Goal: Information Seeking & Learning: Learn about a topic

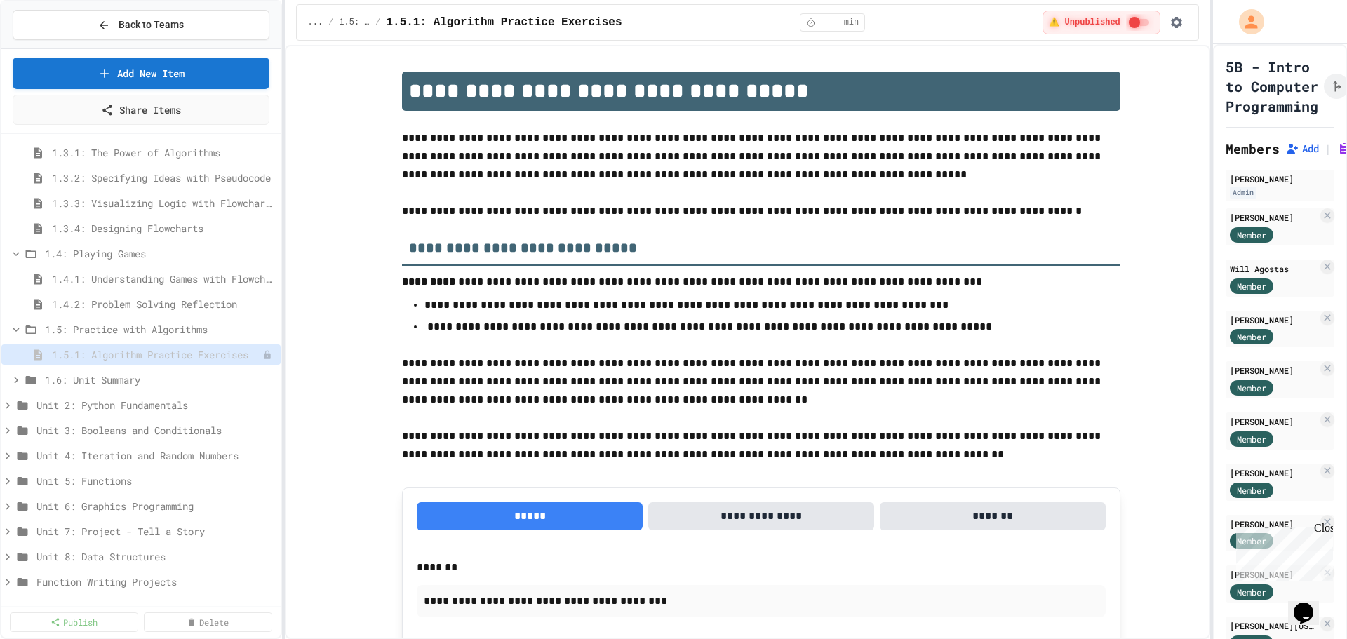
scroll to position [333, 0]
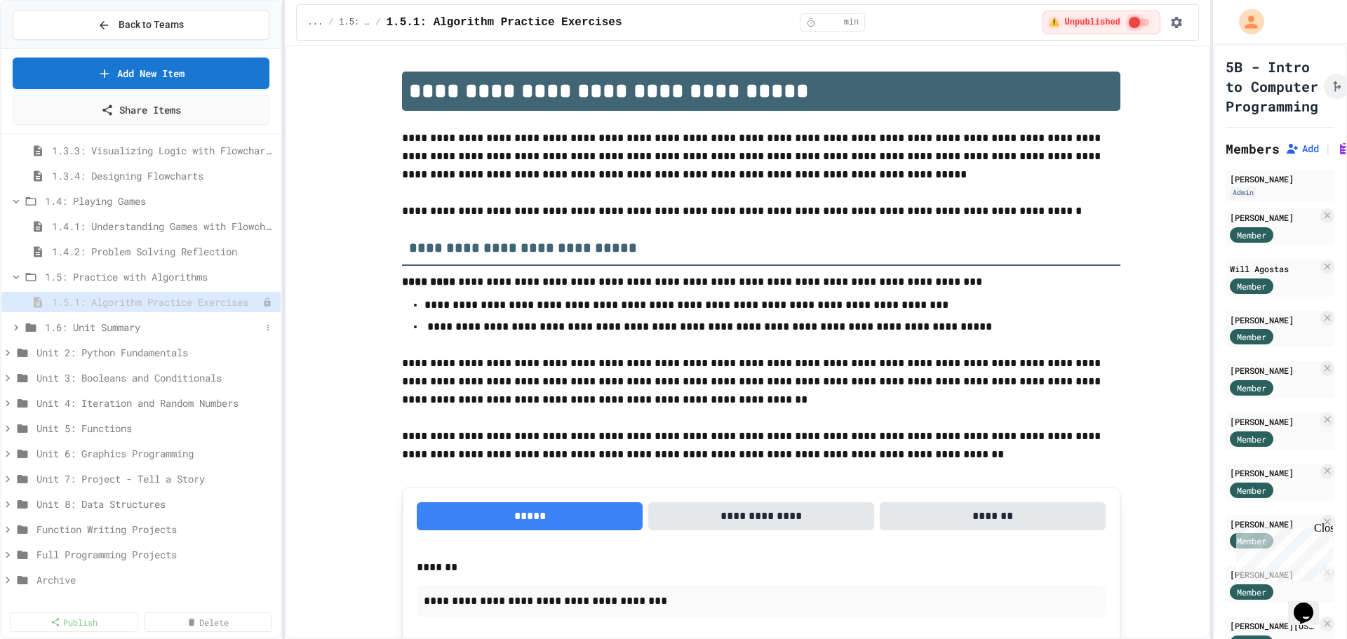
click at [17, 329] on icon at bounding box center [16, 327] width 13 height 13
click at [67, 352] on span "1.6.1: Unit Summary" at bounding box center [150, 352] width 197 height 15
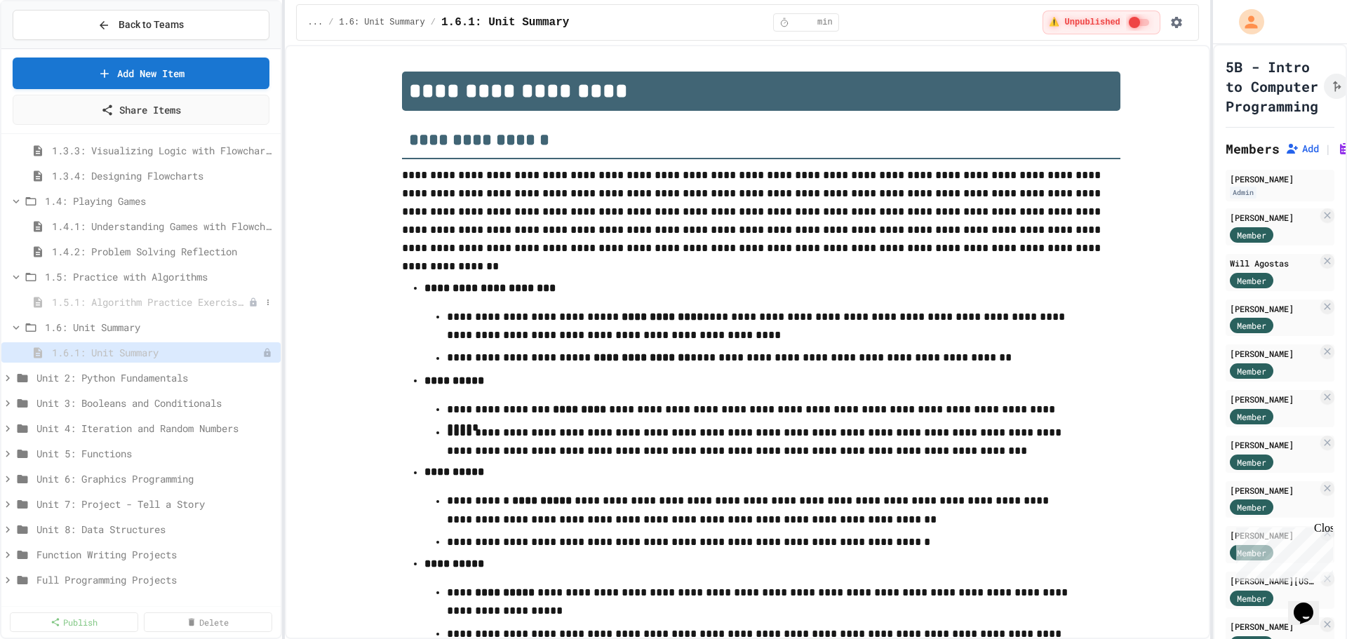
click at [81, 310] on div "1.5.1: Algorithm Practice Exercises" at bounding box center [140, 302] width 279 height 20
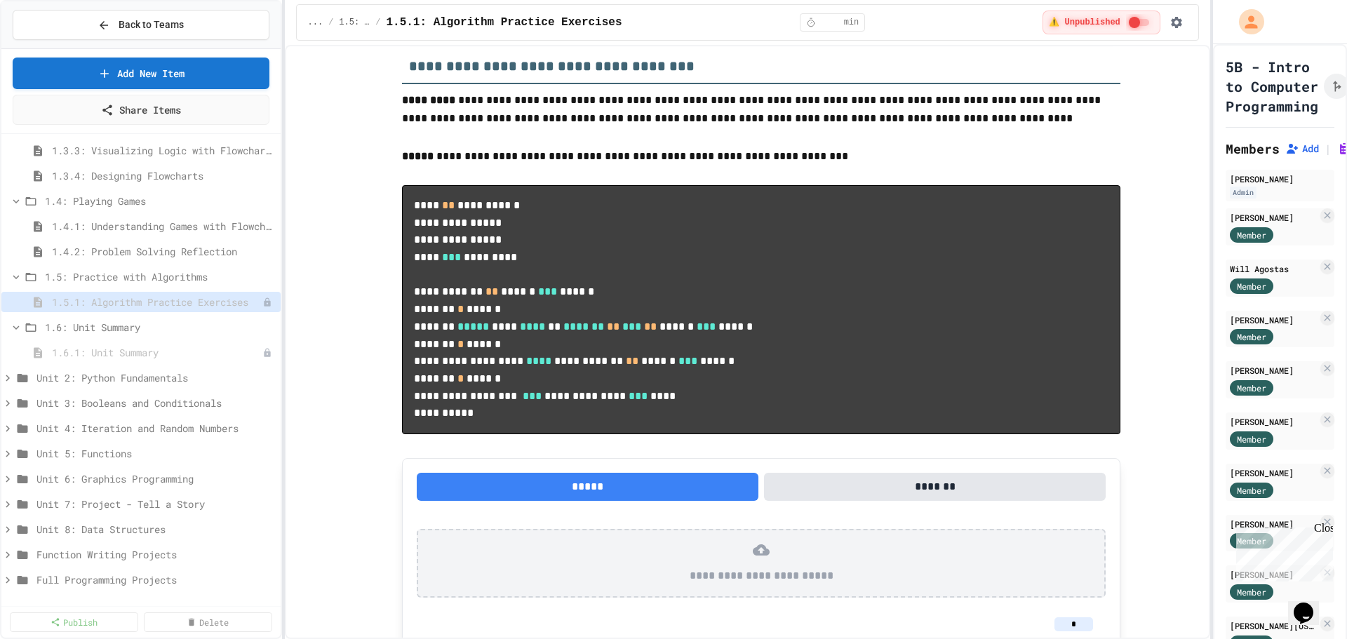
scroll to position [147, 0]
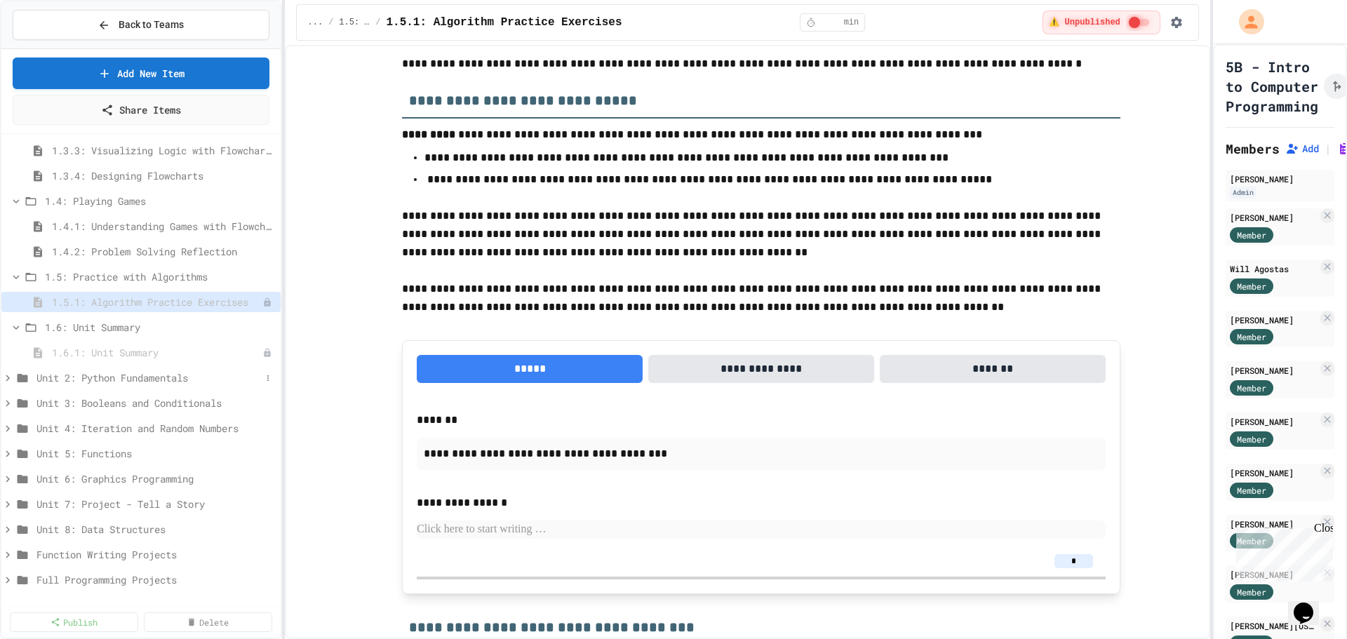
click at [7, 378] on icon at bounding box center [7, 378] width 13 height 13
click at [15, 403] on icon at bounding box center [16, 403] width 13 height 13
click at [15, 455] on icon at bounding box center [16, 454] width 13 height 13
click at [88, 478] on span "2.1.1: Why Learn to Program?" at bounding box center [150, 479] width 197 height 15
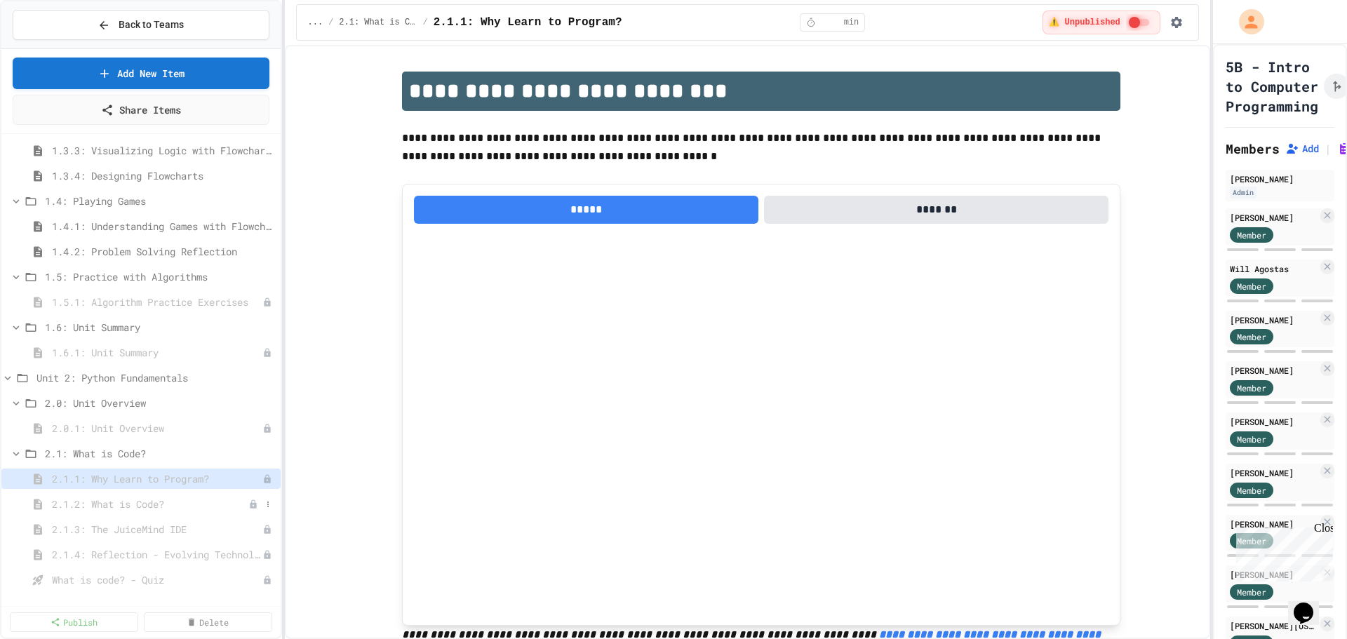
click at [81, 504] on span "2.1.2: What is Code?" at bounding box center [150, 504] width 197 height 15
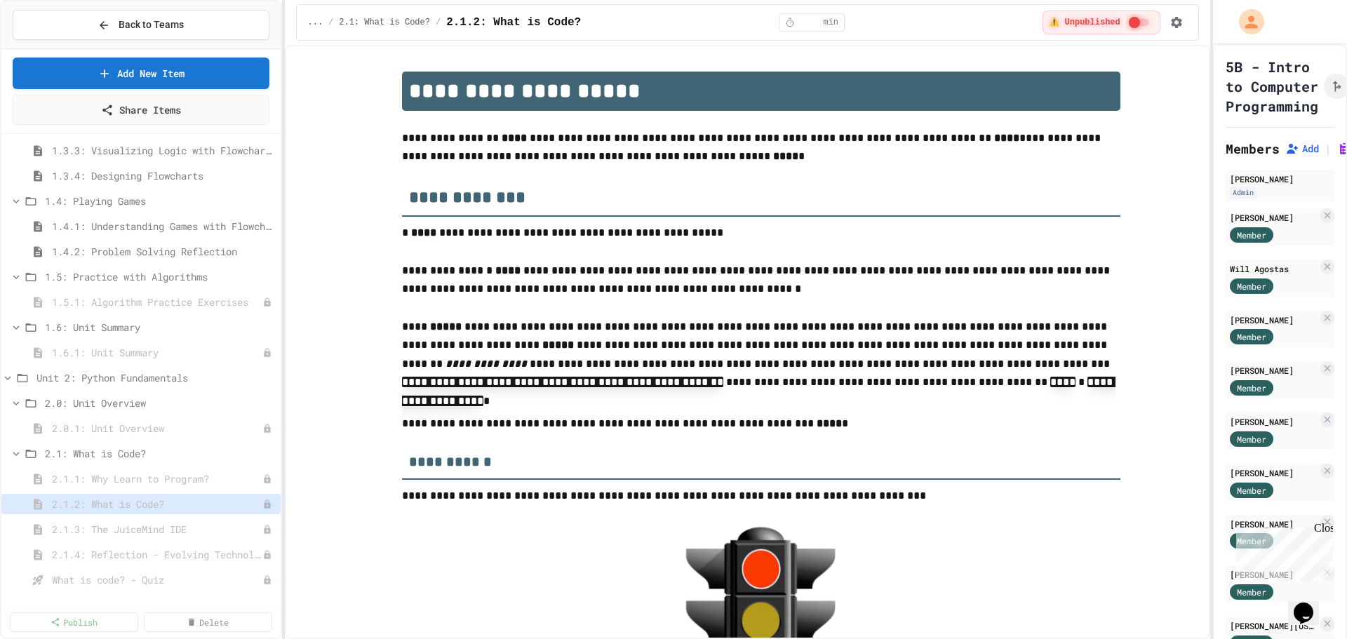
type textarea "*"
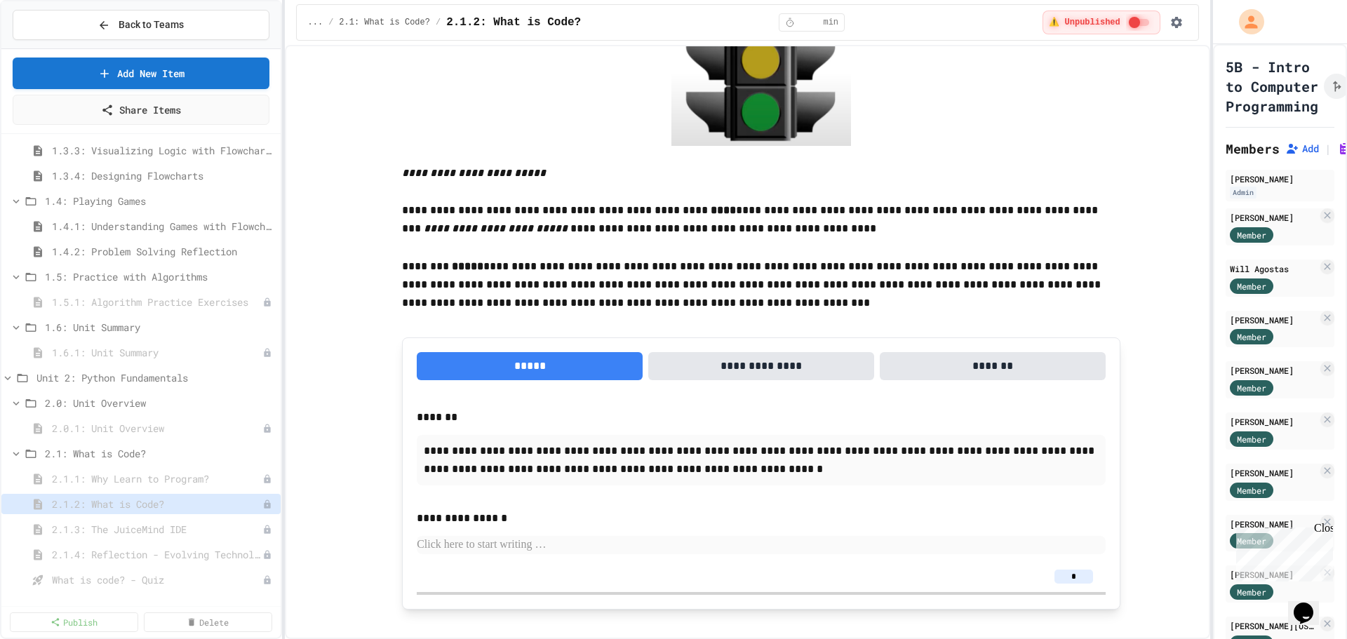
scroll to position [983, 0]
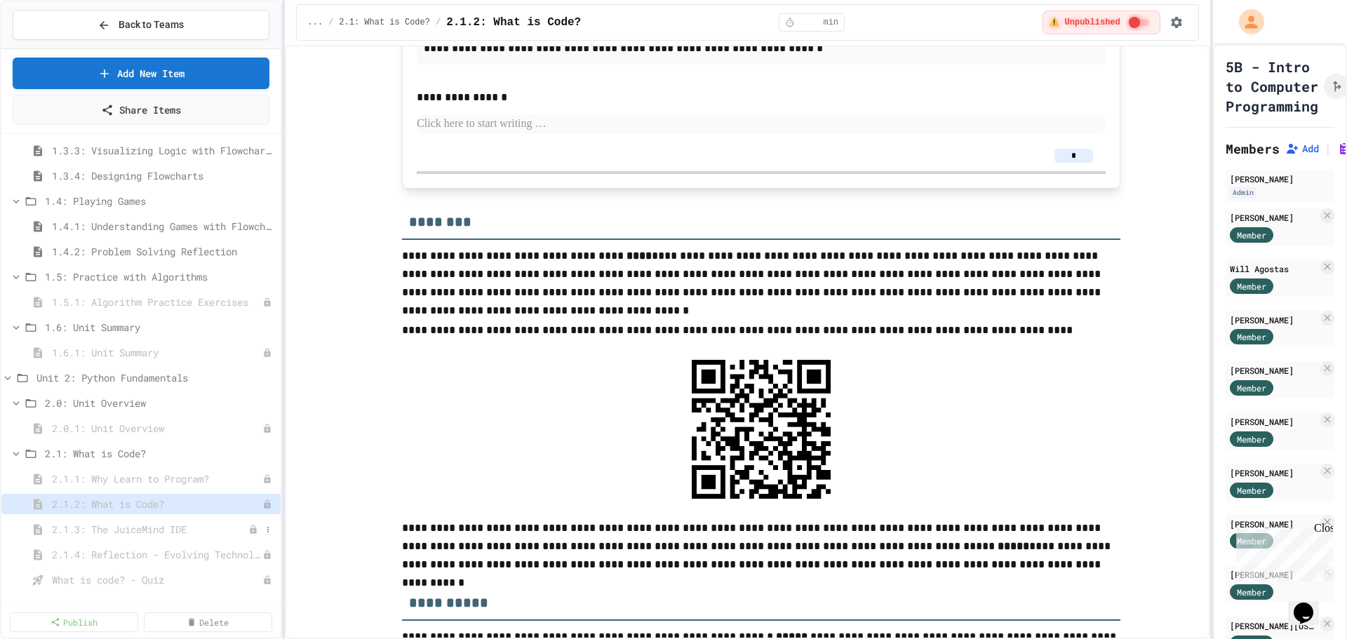
click at [148, 538] on div "2.1.3: The JuiceMind IDE" at bounding box center [140, 529] width 279 height 20
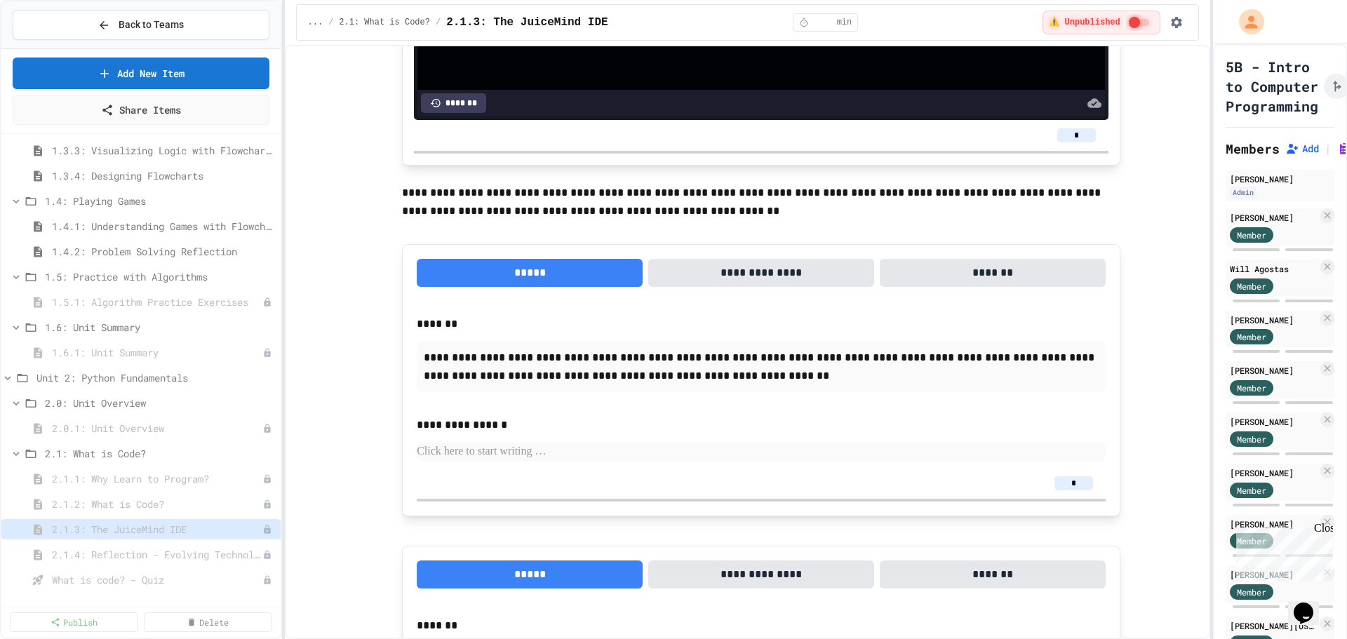
scroll to position [912, 0]
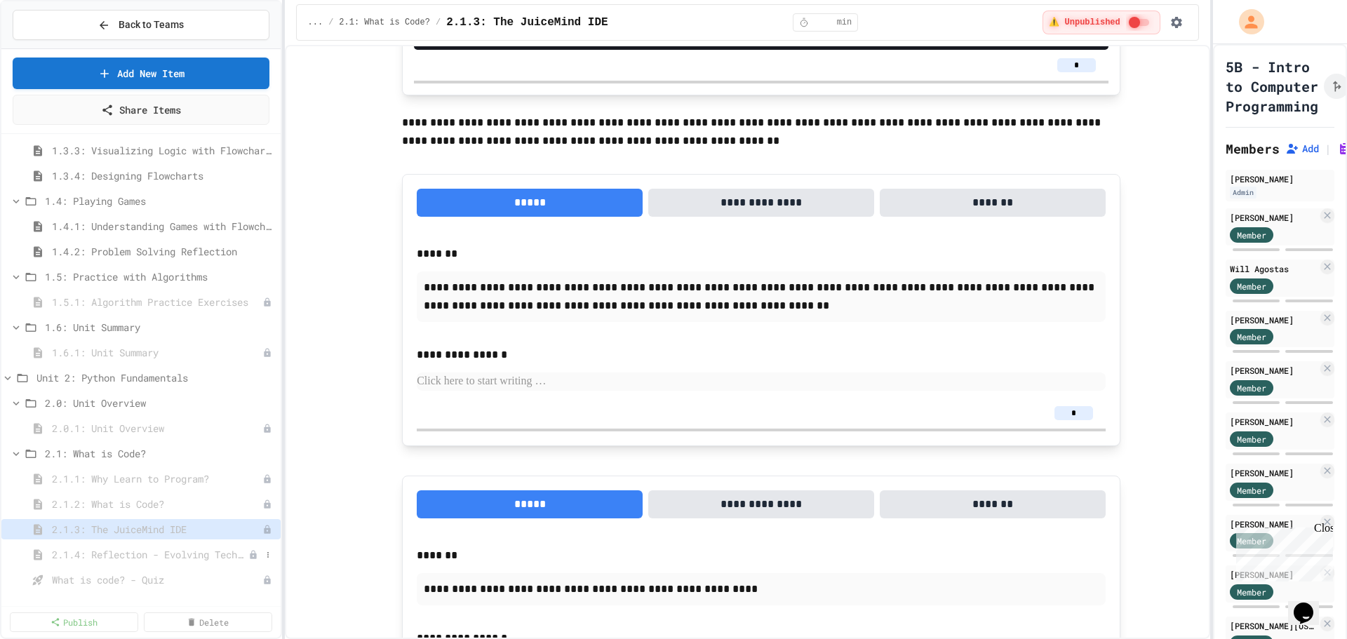
click at [142, 550] on span "2.1.4: Reflection - Evolving Technology" at bounding box center [150, 554] width 197 height 15
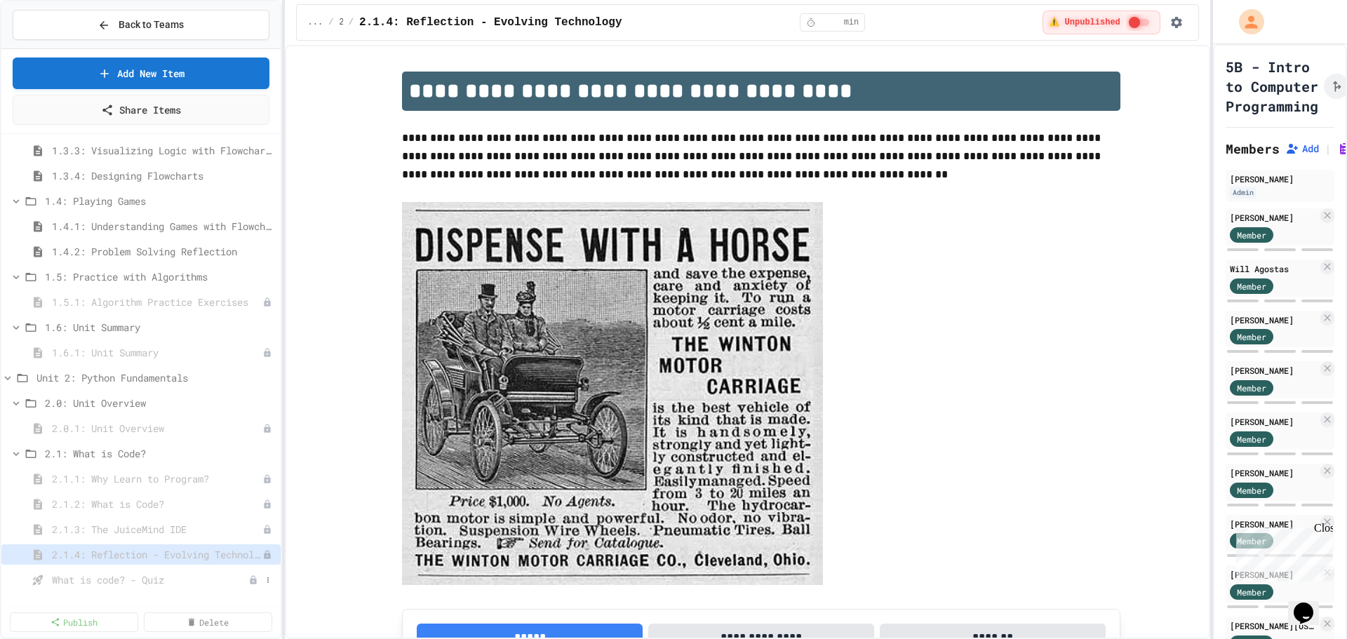
click at [108, 580] on span "What is code? - Quiz" at bounding box center [150, 580] width 197 height 15
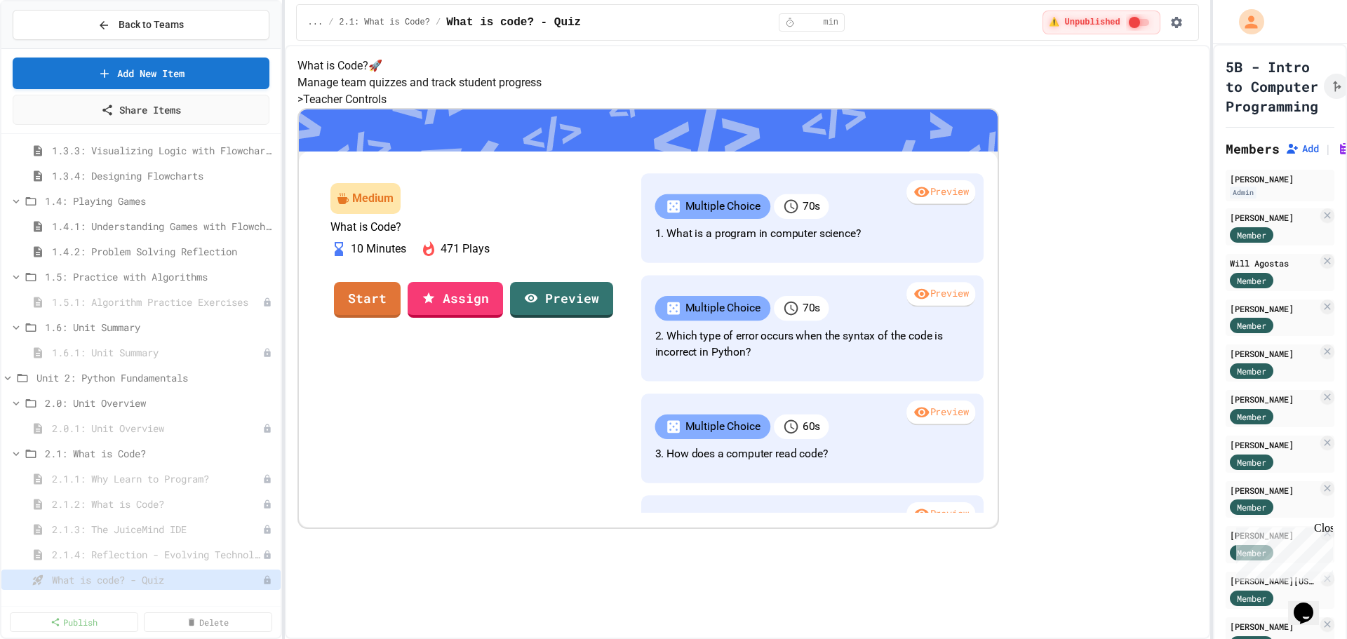
scroll to position [6, 0]
click at [373, 211] on div "What is Code? 🚀 Manage team quizzes and track student progress > Teacher Contro…" at bounding box center [748, 294] width 900 height 472
click at [18, 458] on icon at bounding box center [16, 454] width 13 height 13
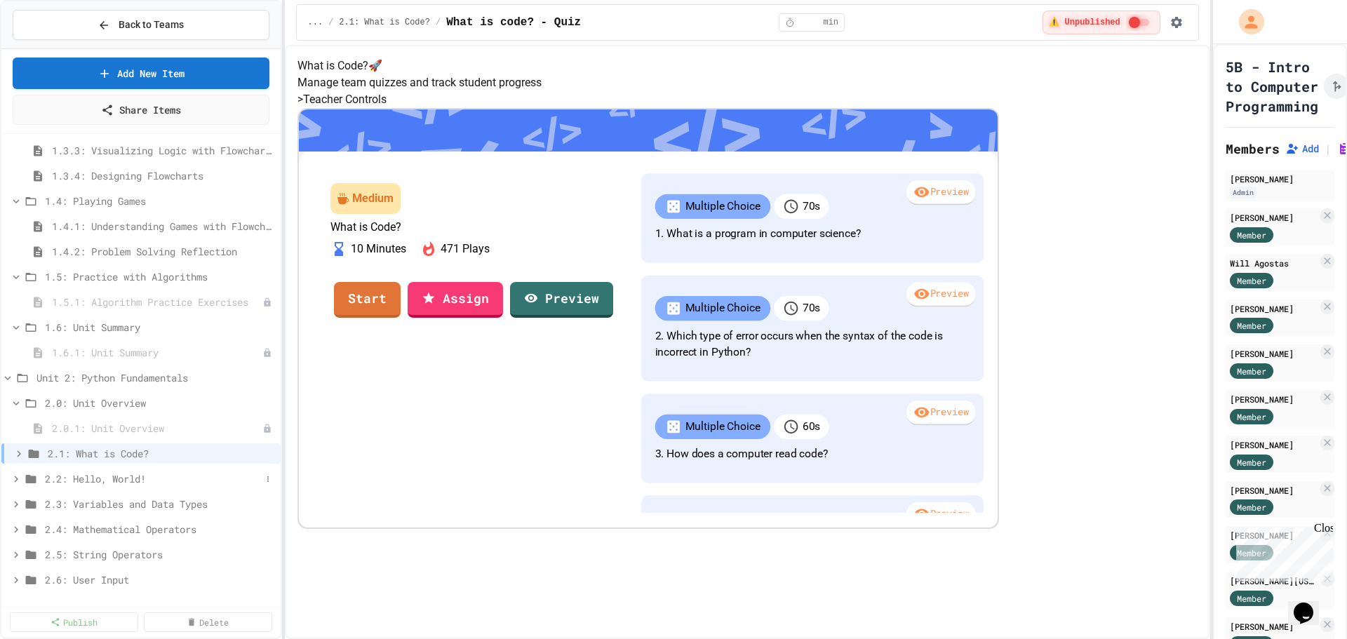
click at [15, 479] on icon at bounding box center [16, 479] width 13 height 13
click at [26, 498] on div "2.2.1: Hello, World!" at bounding box center [140, 504] width 279 height 20
